Goal: Information Seeking & Learning: Learn about a topic

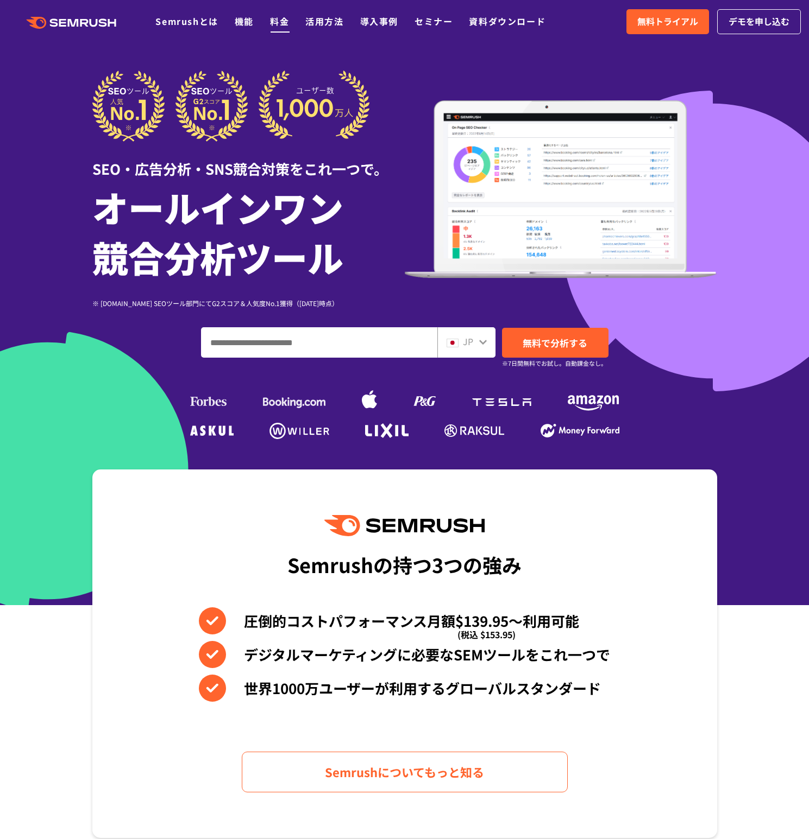
click at [271, 27] on link "料金" at bounding box center [279, 21] width 19 height 13
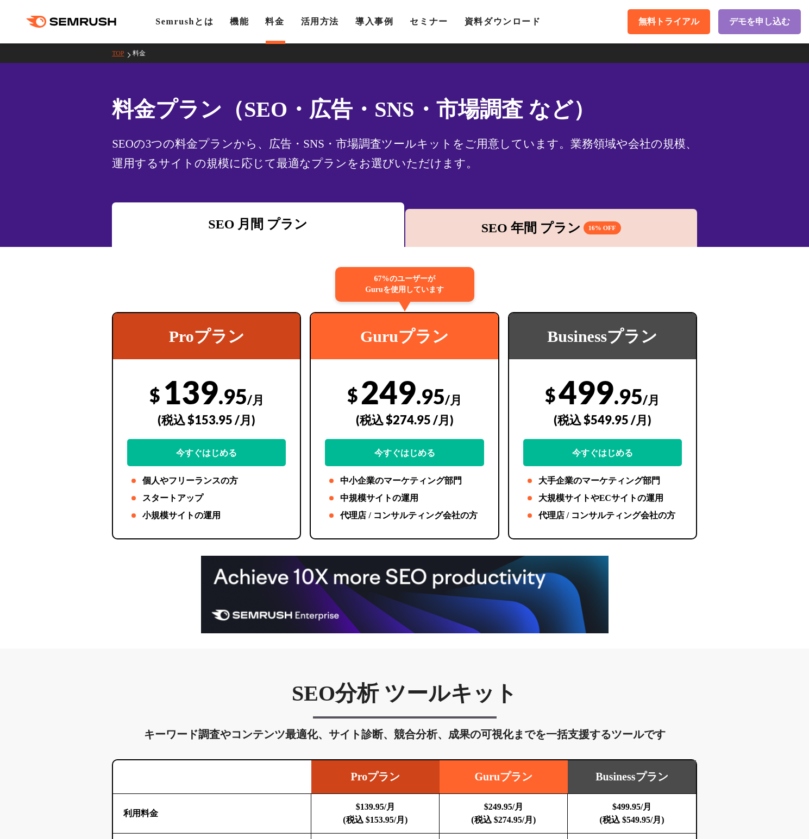
click at [473, 226] on div "SEO 年間 プラン 16% OFF" at bounding box center [551, 228] width 281 height 20
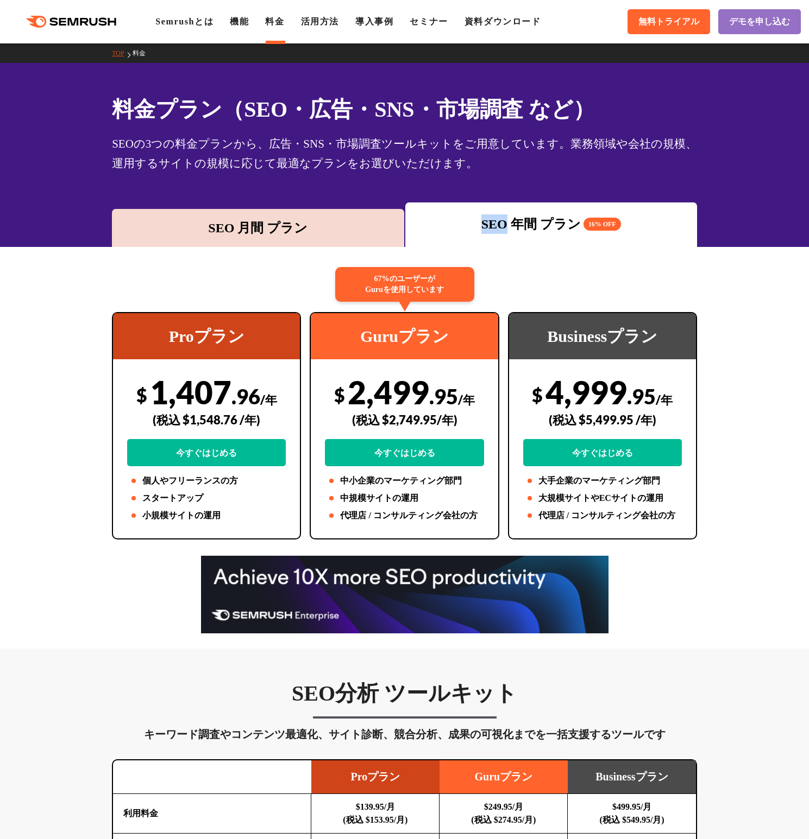
click at [473, 226] on div "SEO 年間 プラン 16% OFF" at bounding box center [551, 224] width 281 height 20
click at [264, 232] on div "SEO 月間 プラン" at bounding box center [257, 228] width 281 height 20
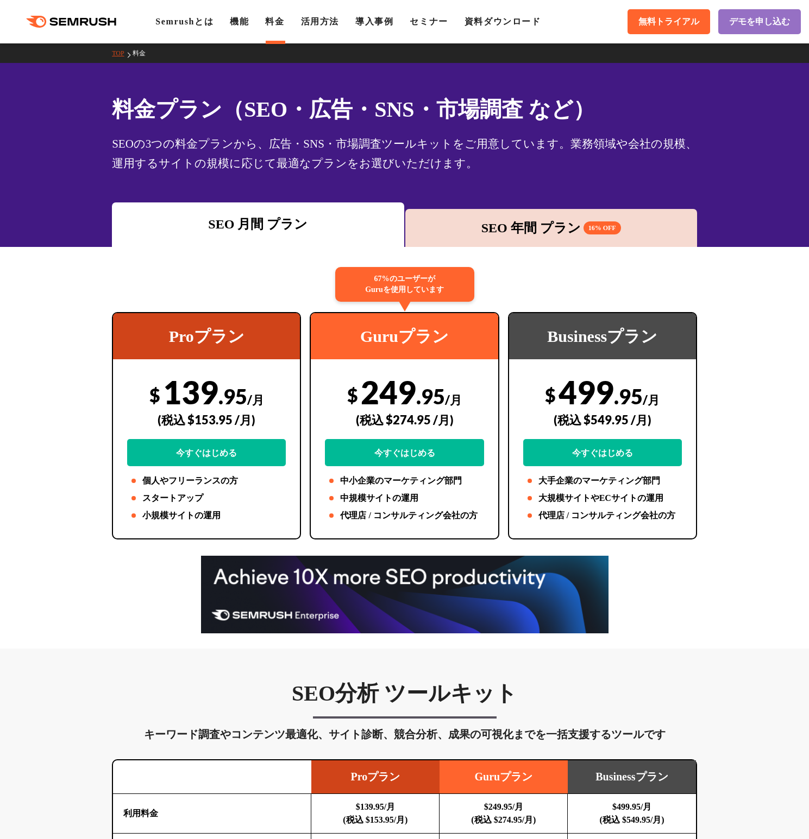
click at [510, 233] on div "SEO 年間 プラン 16% OFF" at bounding box center [551, 228] width 281 height 20
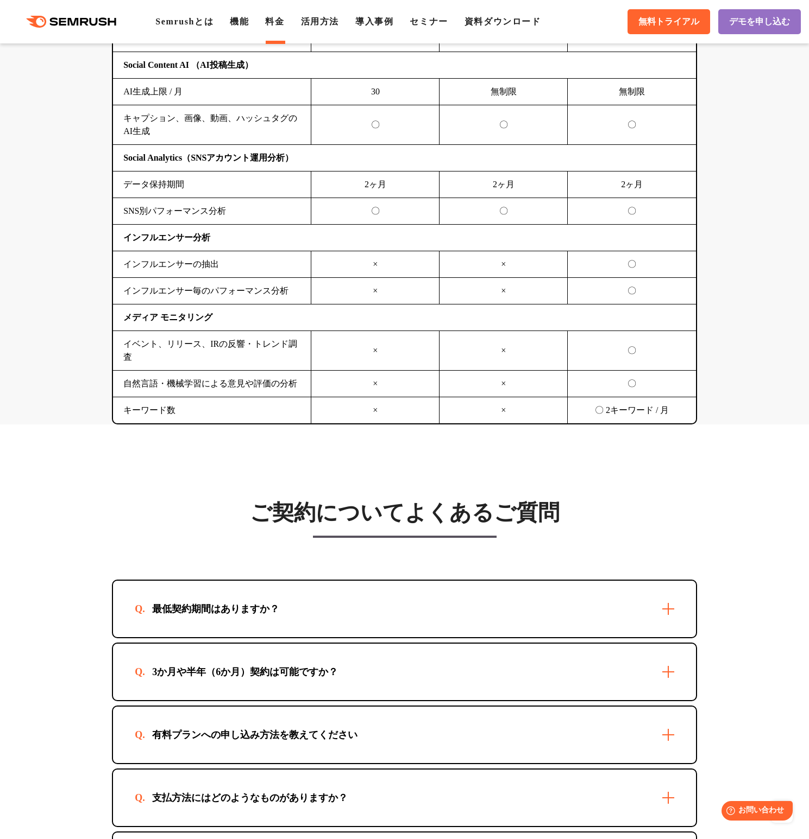
scroll to position [2986, 0]
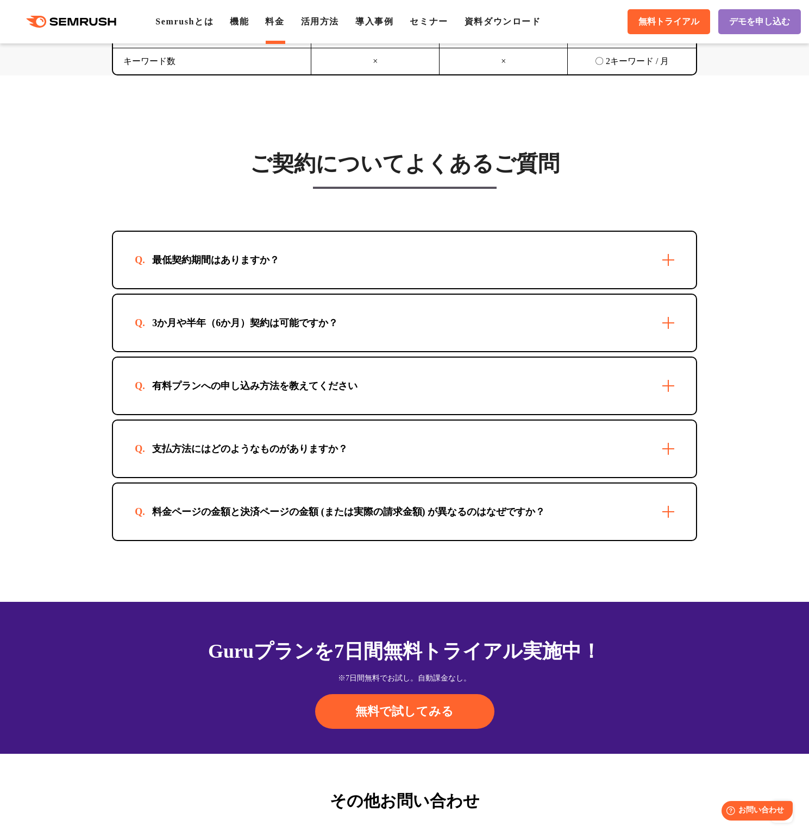
click at [287, 237] on div "最低契約期間はありますか？" at bounding box center [404, 260] width 583 height 56
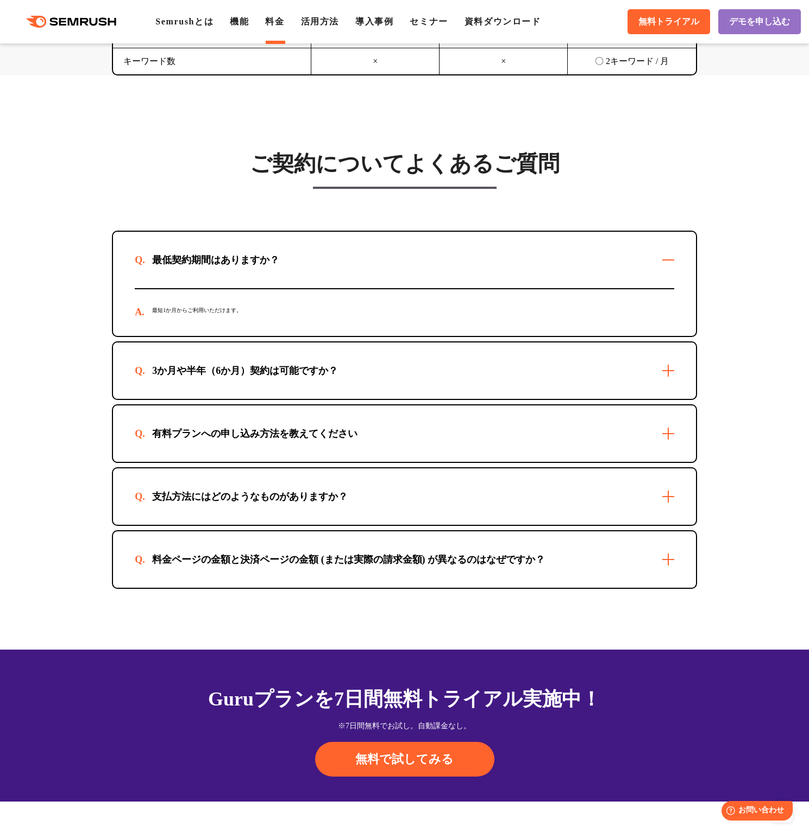
click at [258, 364] on div "3か月や半年（6か月）契約は可能ですか？" at bounding box center [245, 370] width 220 height 13
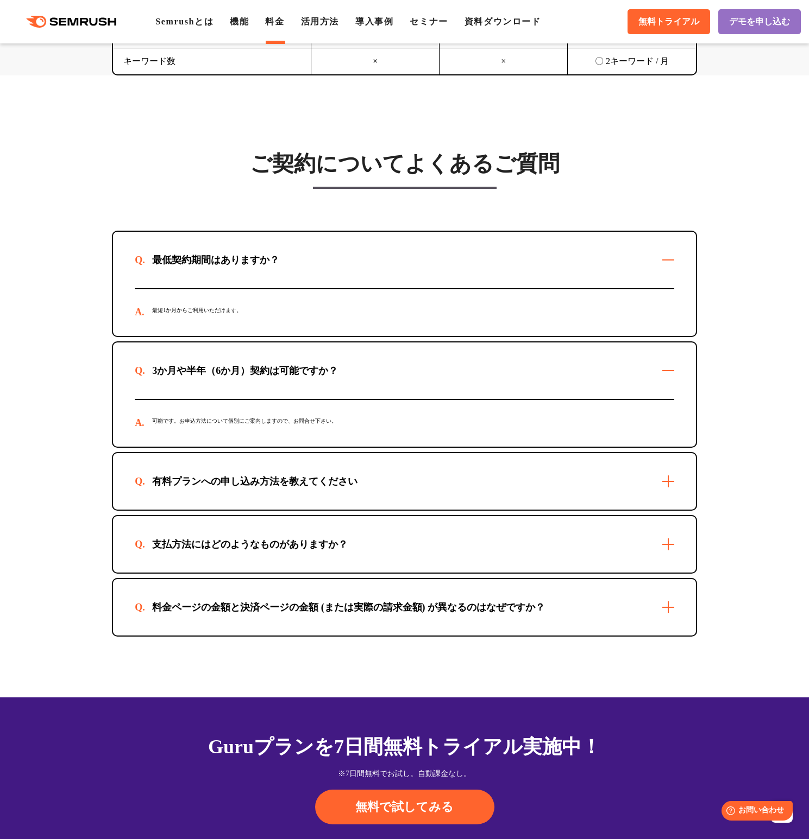
click at [244, 516] on div "支払方法にはどのようなものがありますか？" at bounding box center [404, 544] width 583 height 56
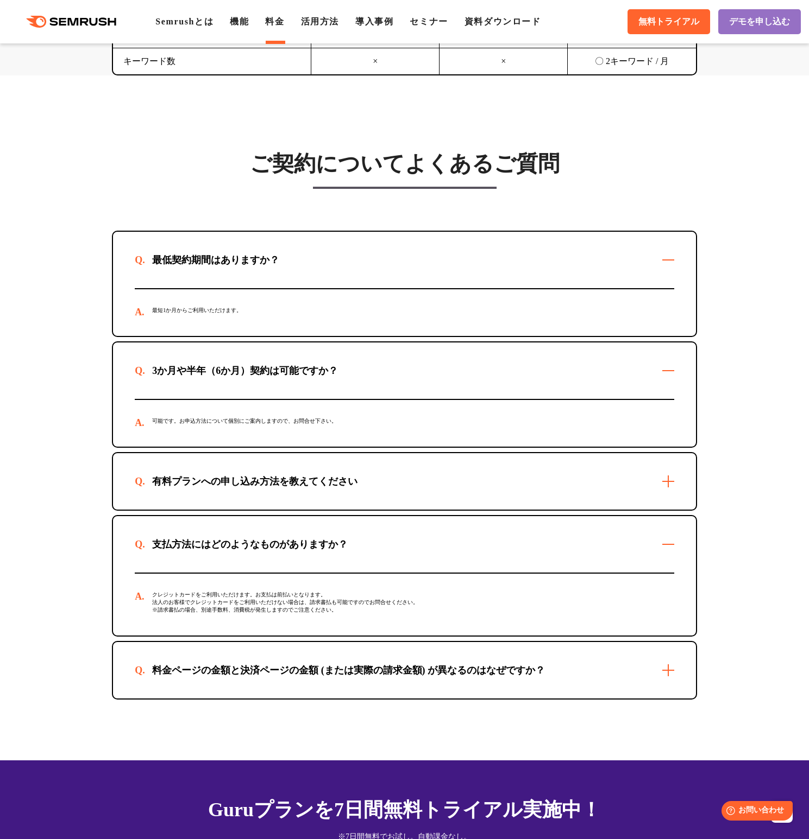
click at [241, 475] on div "有料プランへの申し込み方法を教えてください" at bounding box center [255, 481] width 240 height 13
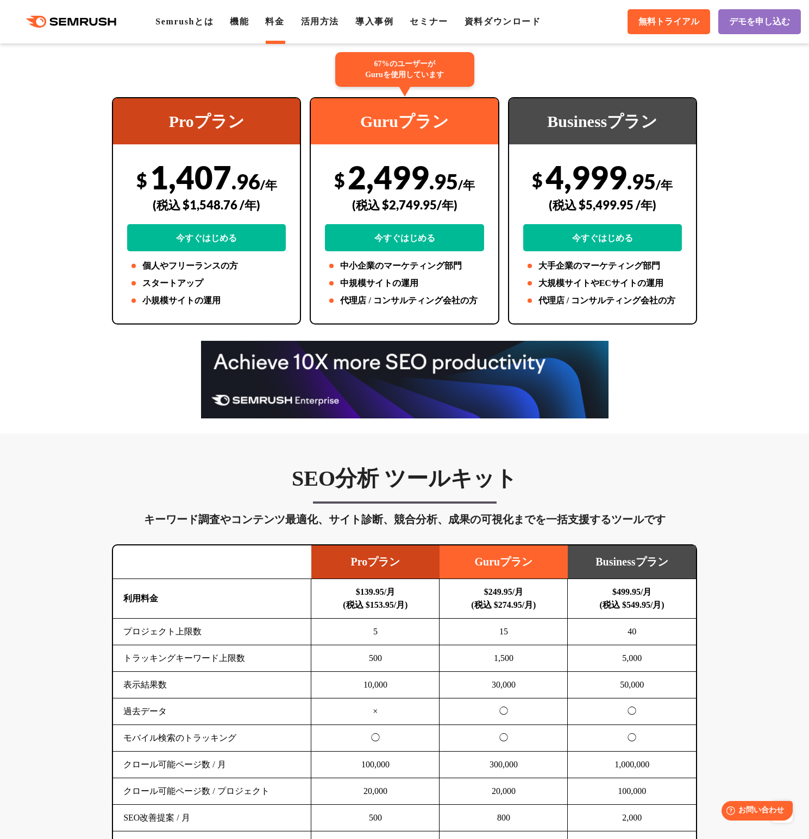
scroll to position [0, 0]
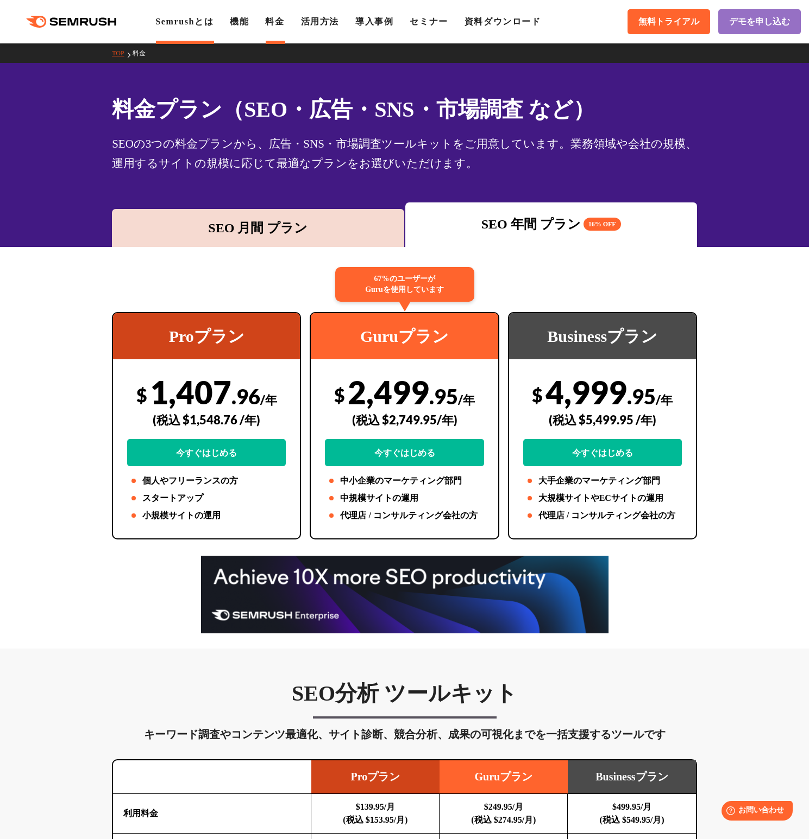
click at [191, 21] on link "Semrushとは" at bounding box center [184, 21] width 58 height 9
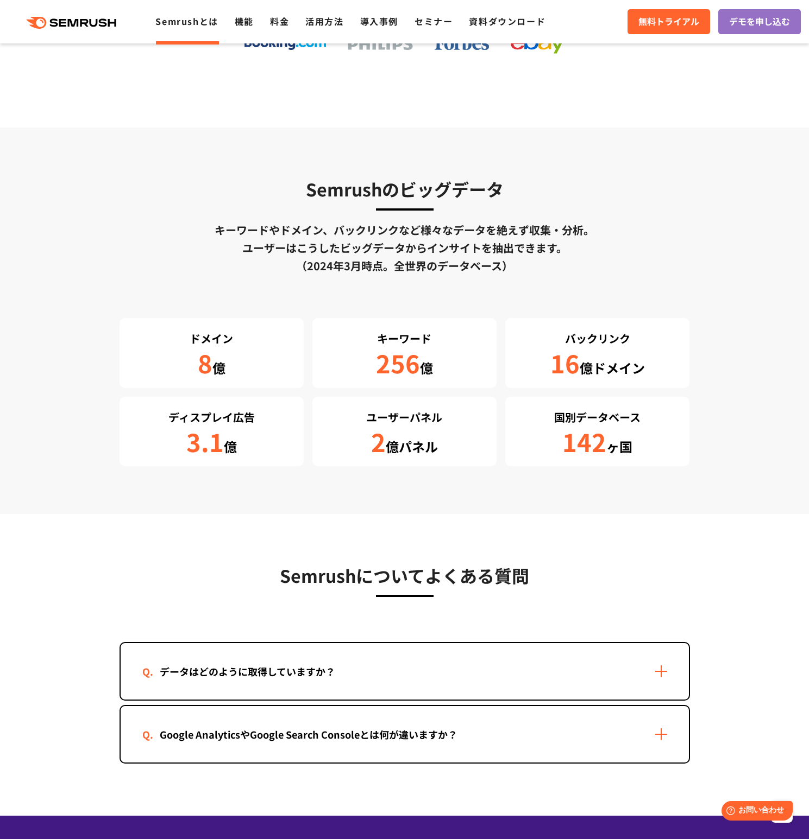
scroll to position [2006, 0]
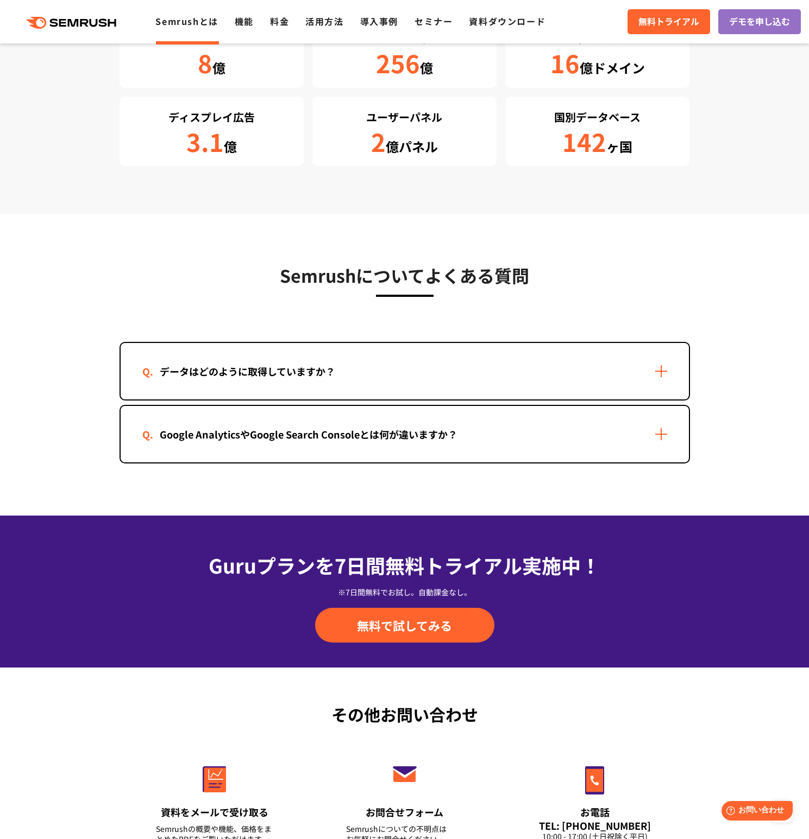
click at [268, 359] on div "データはどのように取得していますか？" at bounding box center [405, 371] width 568 height 56
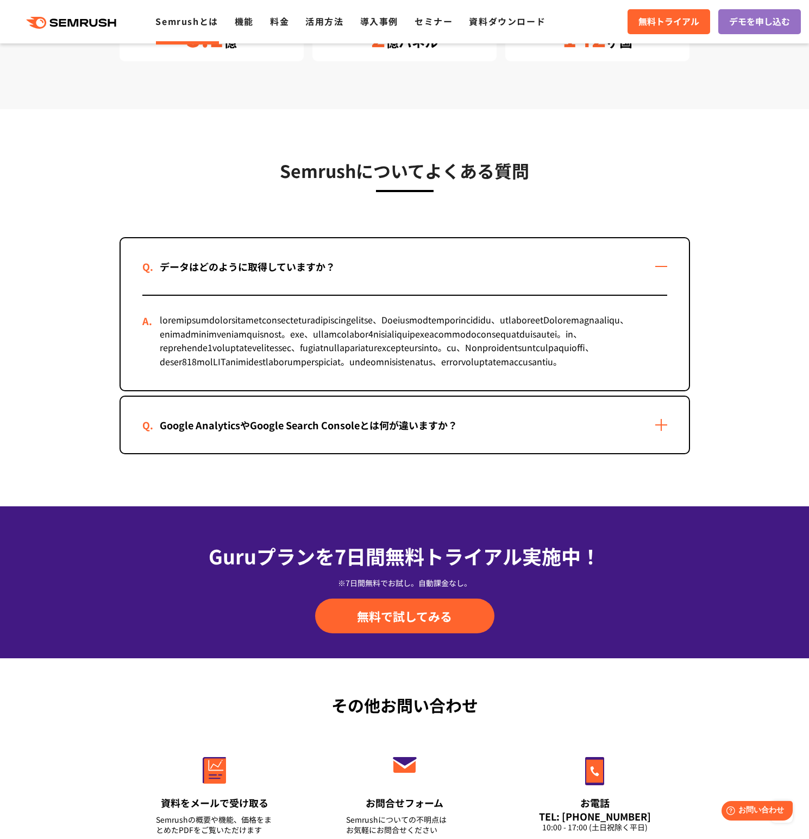
scroll to position [2340, 0]
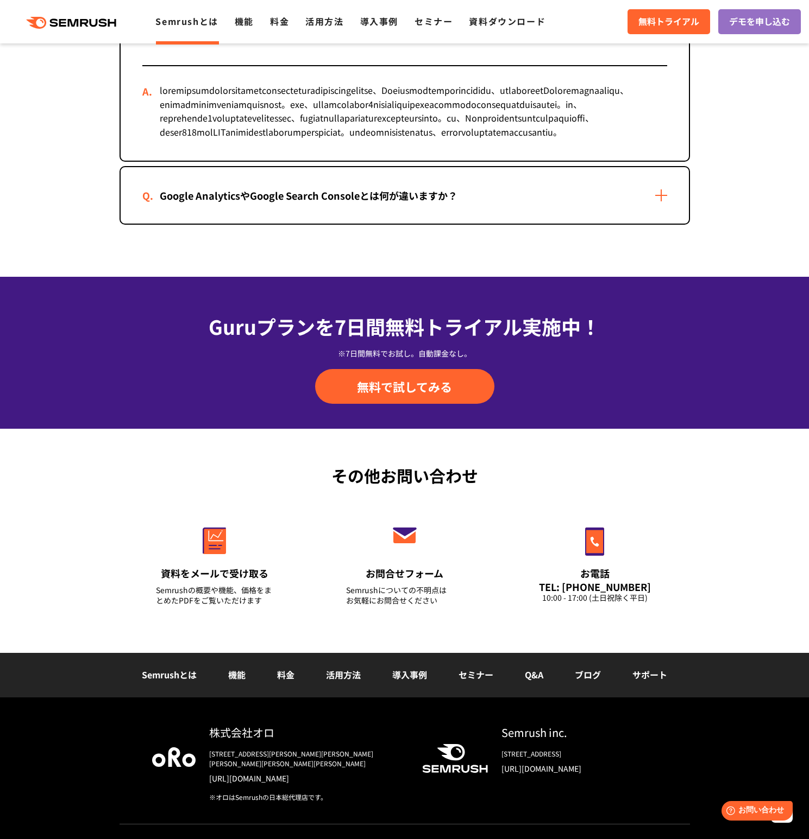
click at [273, 204] on div "Google AnalyticsやGoogle Search Consoleとは何が違いますか？" at bounding box center [308, 196] width 332 height 16
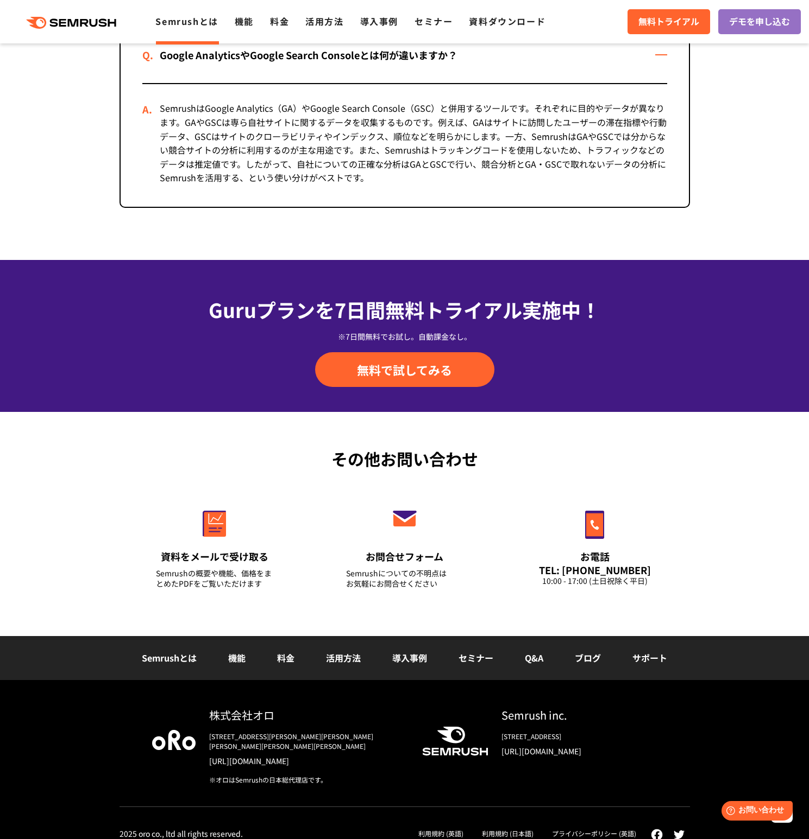
scroll to position [2525, 0]
